Goal: Find specific page/section: Find specific page/section

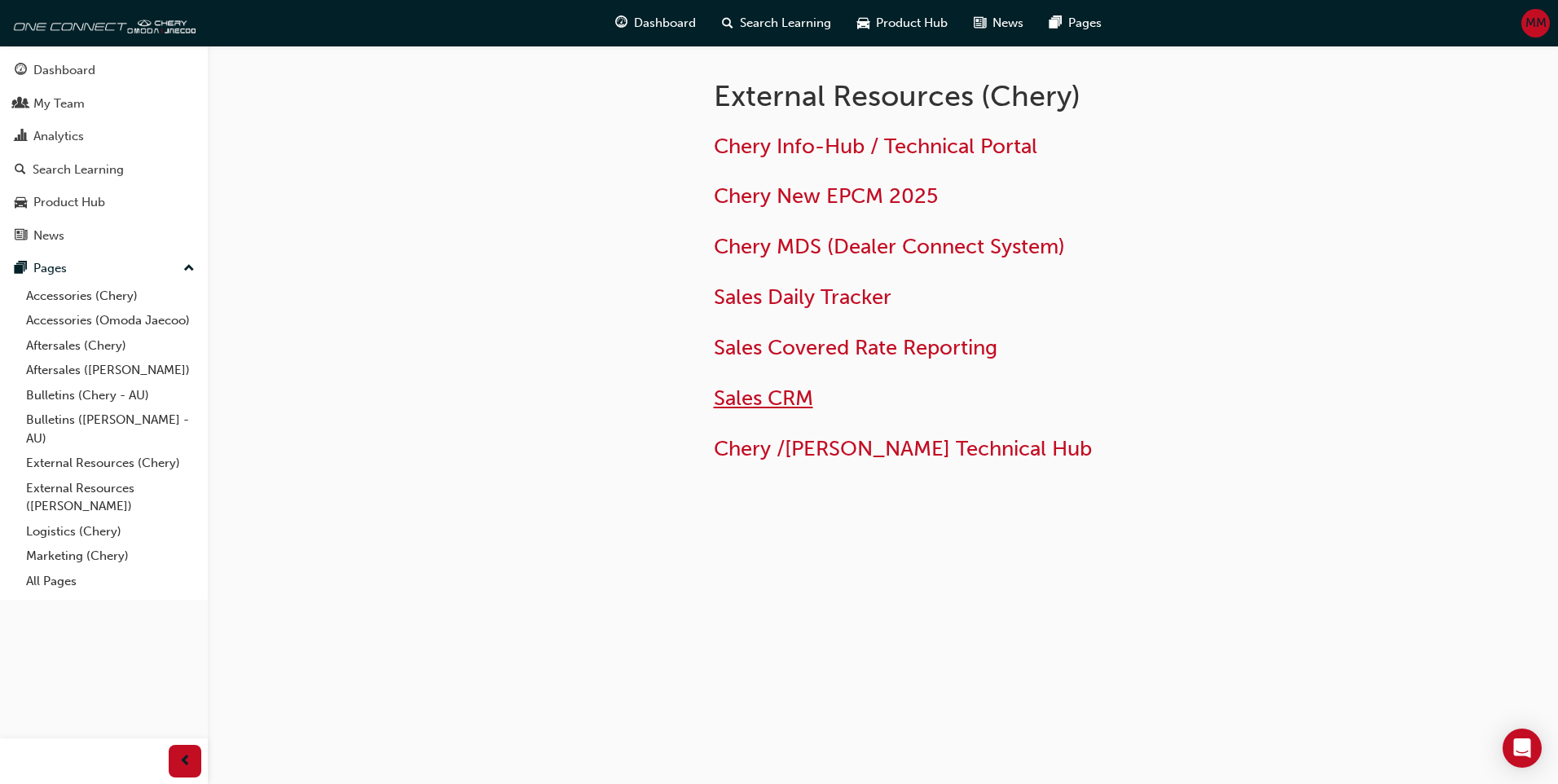
click at [747, 399] on span "Sales CRM" at bounding box center [764, 398] width 99 height 26
click at [785, 403] on span "Sales CRM" at bounding box center [764, 398] width 99 height 26
